Goal: Task Accomplishment & Management: Use online tool/utility

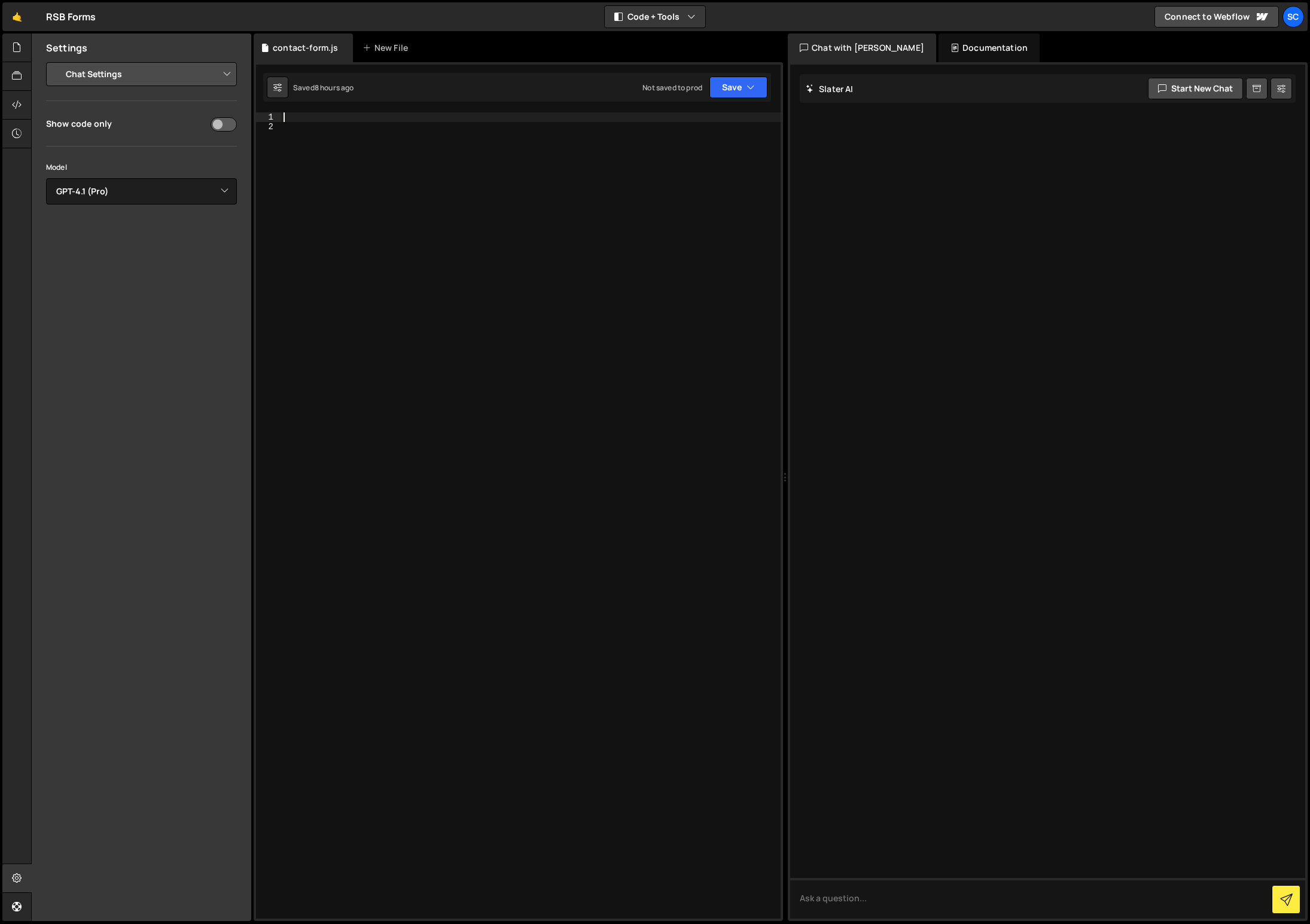
select select "chat"
select select "gpt-4.1"
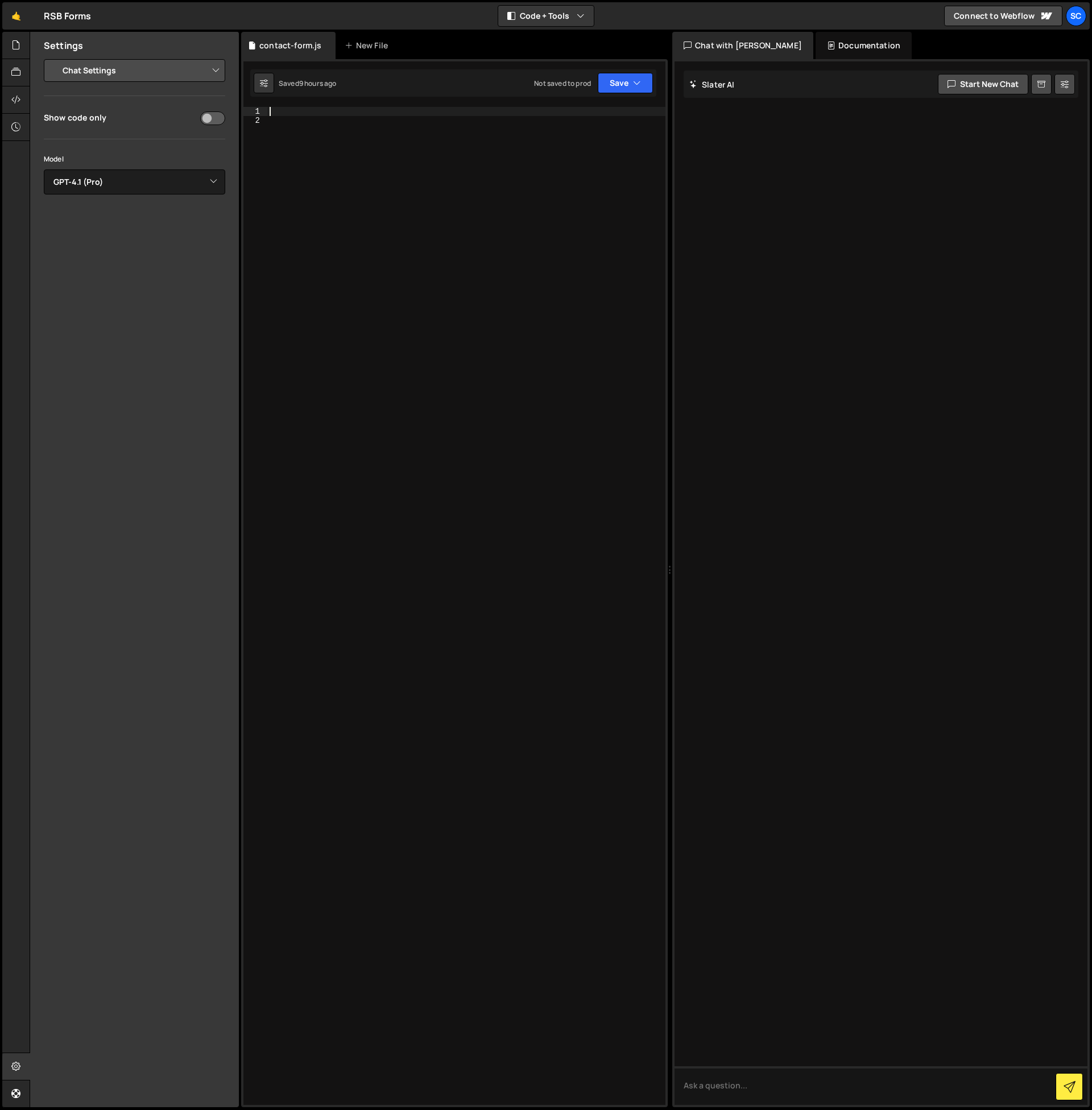
click at [398, 243] on div at bounding box center [466, 615] width 398 height 1016
click at [304, 116] on div at bounding box center [466, 615] width 398 height 1016
click at [305, 104] on div "1 Type cmd + s to save your Javascript file. הההההההההההההההההההההההההההההההההה…" at bounding box center [454, 583] width 427 height 1049
click at [300, 112] on div at bounding box center [466, 615] width 398 height 1016
paste textarea "})();"
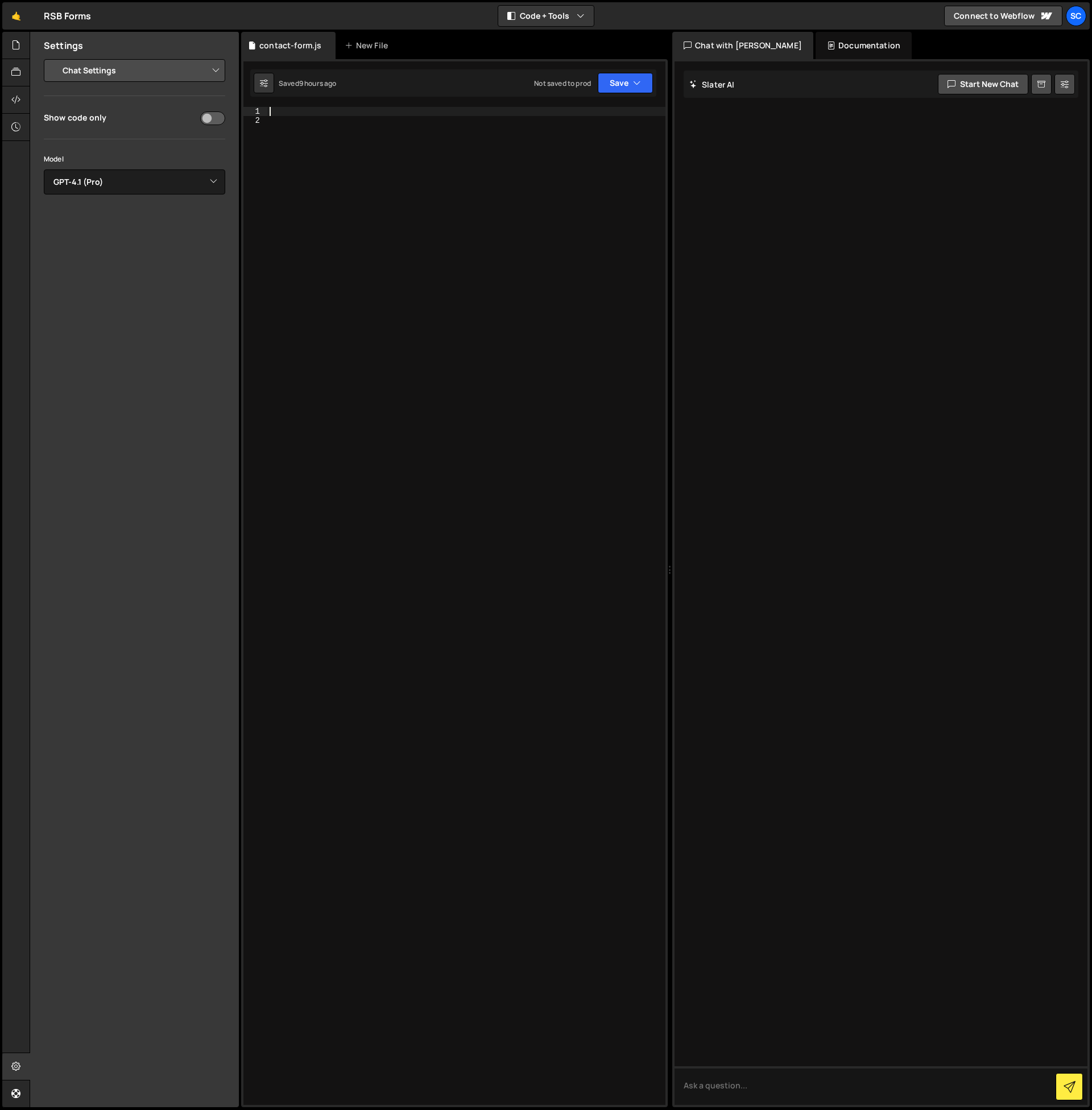
type textarea "})();"
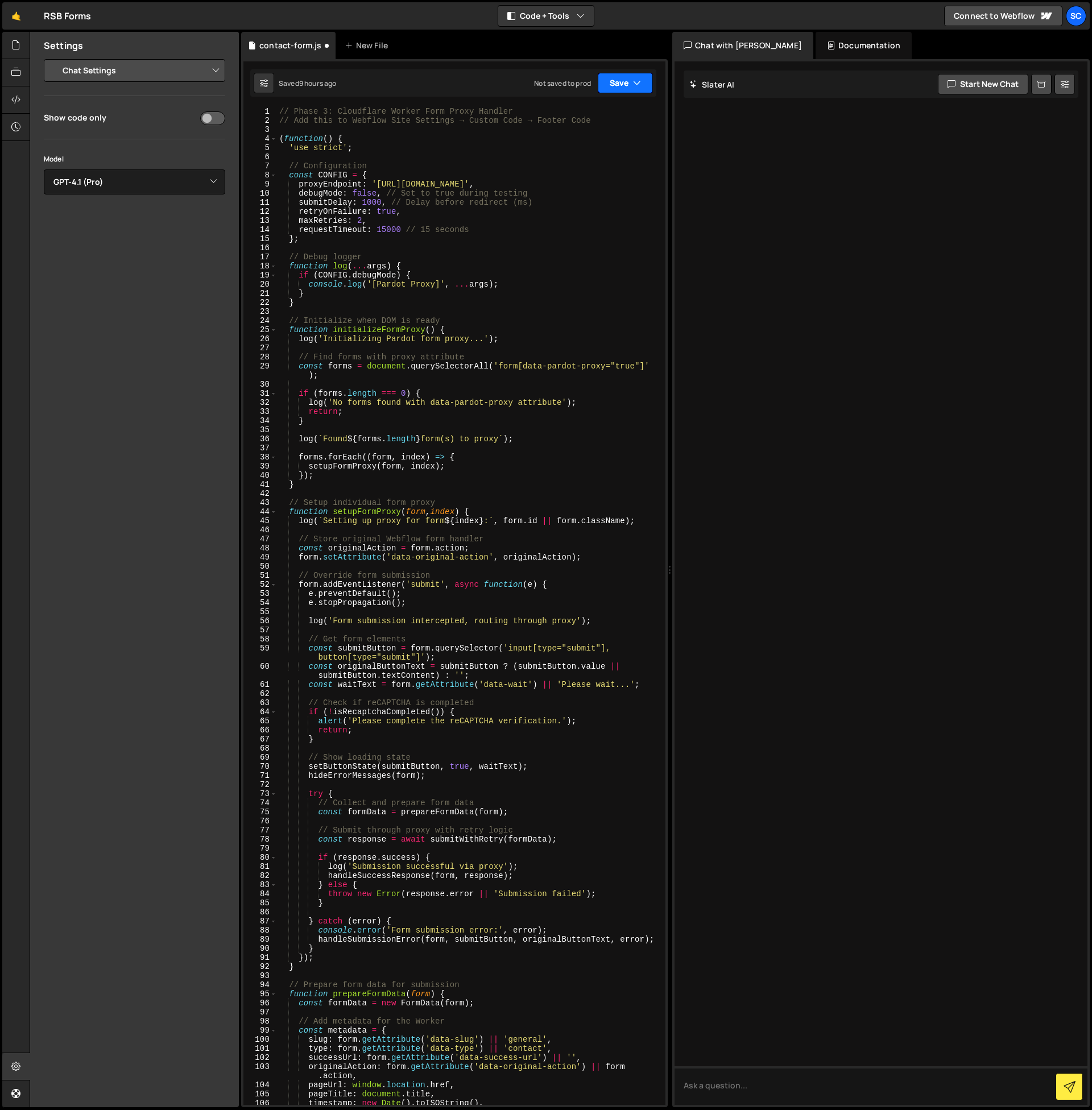
click at [609, 83] on button "Save" at bounding box center [625, 83] width 55 height 20
click at [608, 123] on div "Saved 9 hours ago" at bounding box center [587, 123] width 118 height 13
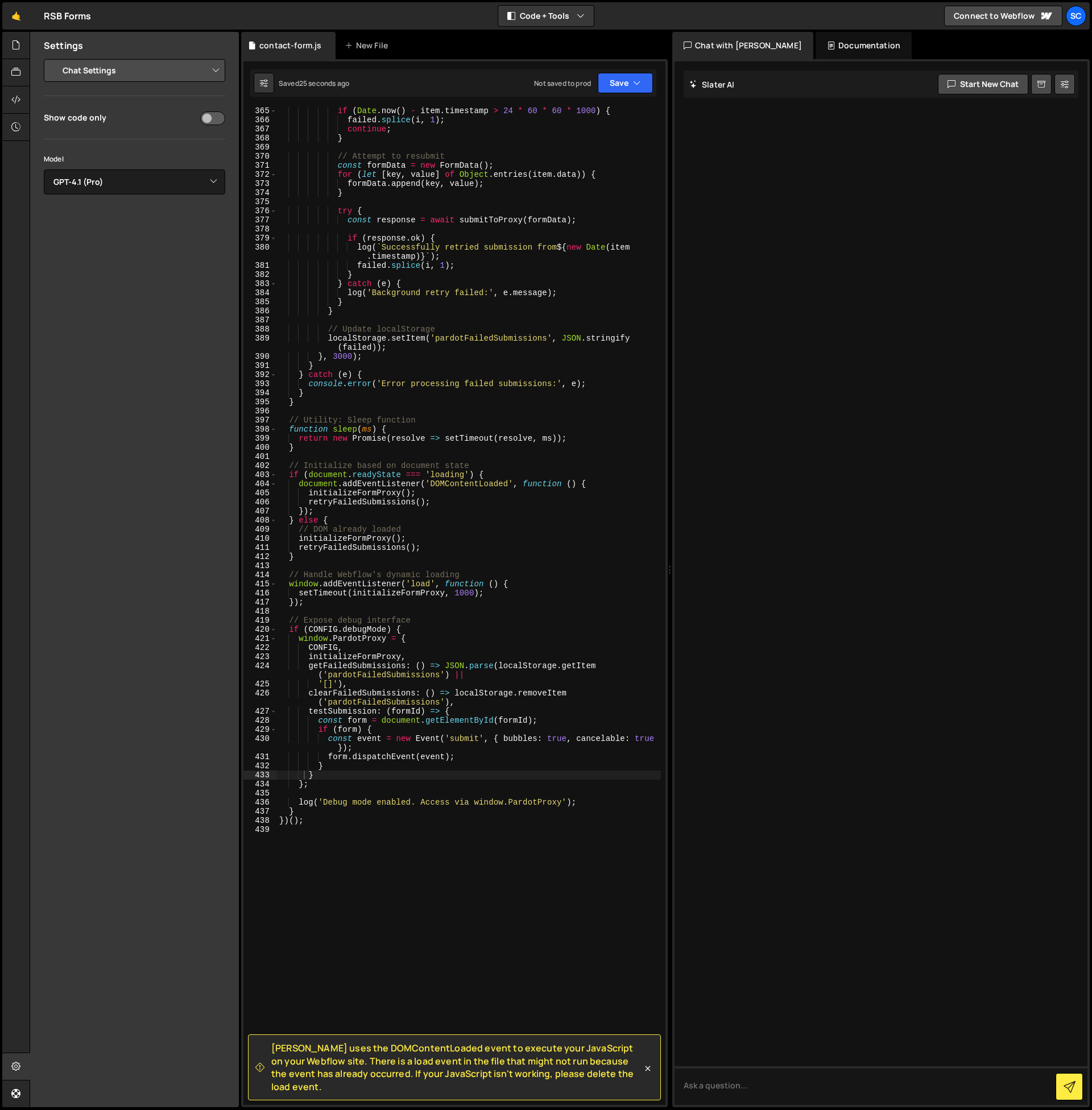
scroll to position [3450, 0]
